Goal: Navigation & Orientation: Find specific page/section

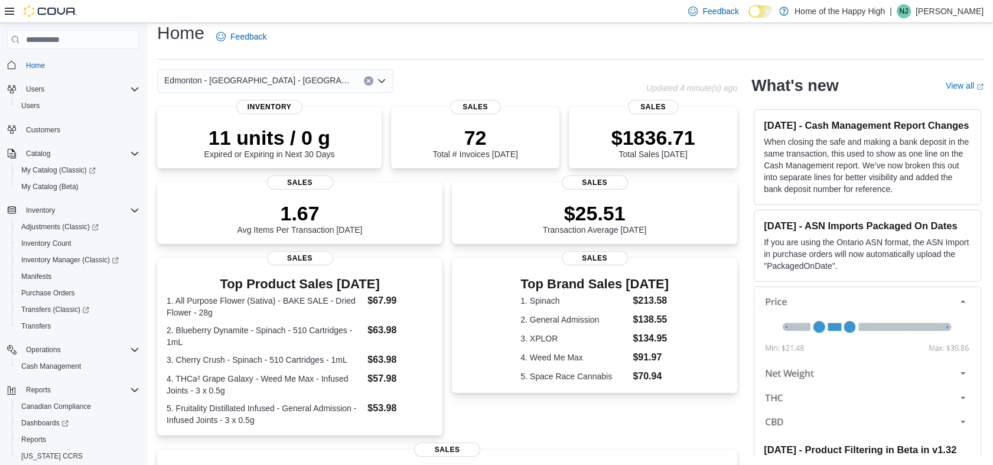
scroll to position [28, 0]
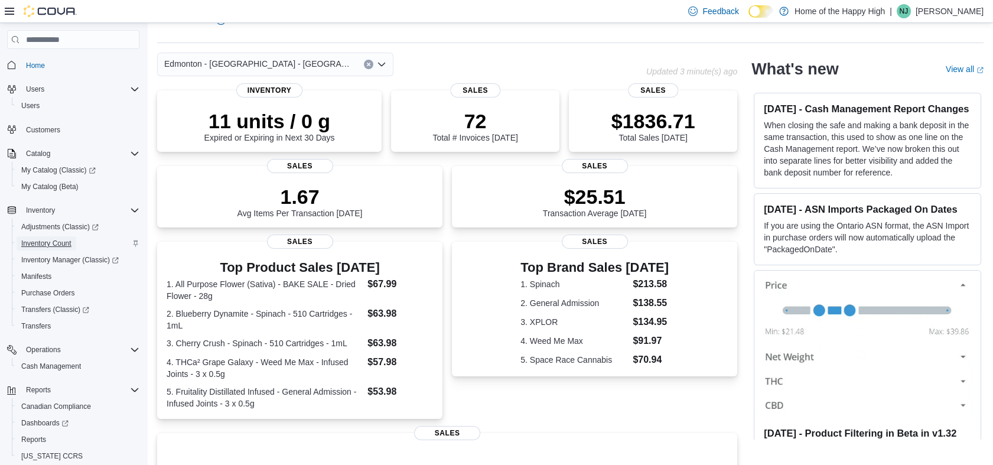
click at [43, 246] on span "Inventory Count" at bounding box center [46, 243] width 50 height 9
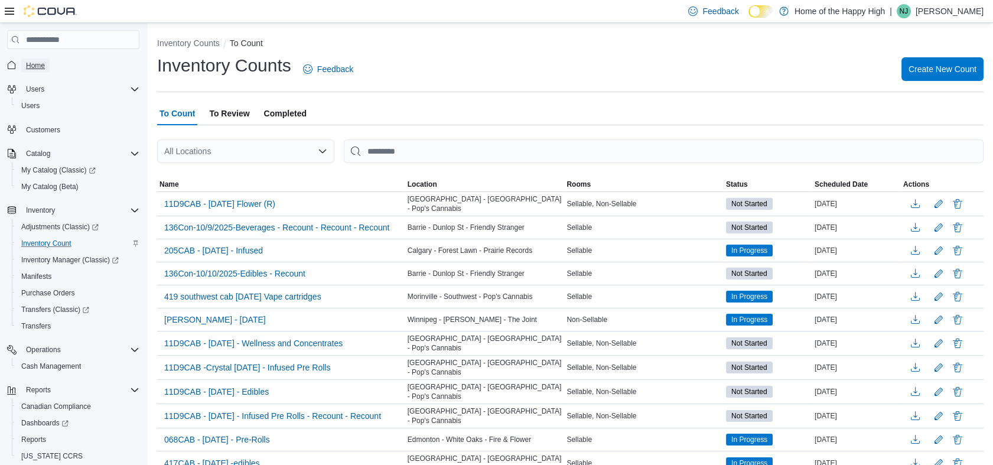
click at [35, 61] on span "Home" at bounding box center [35, 65] width 19 height 9
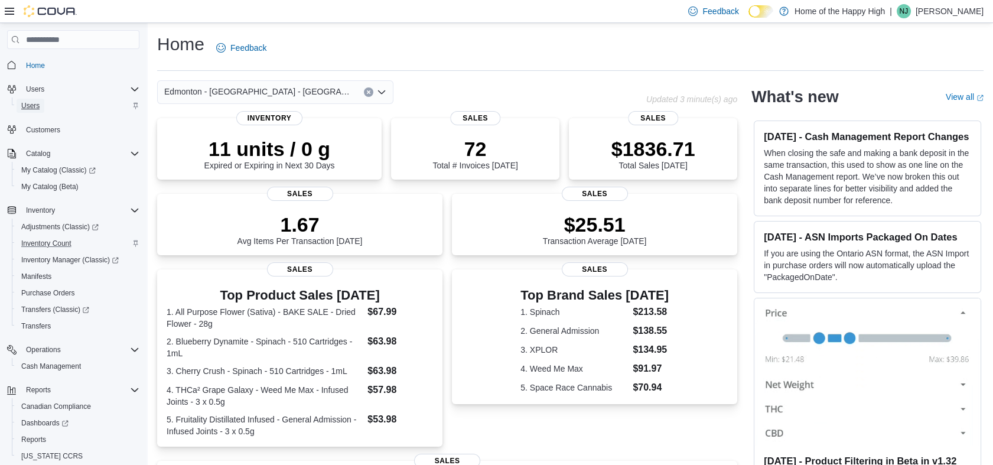
click at [31, 106] on span "Users" at bounding box center [30, 105] width 18 height 9
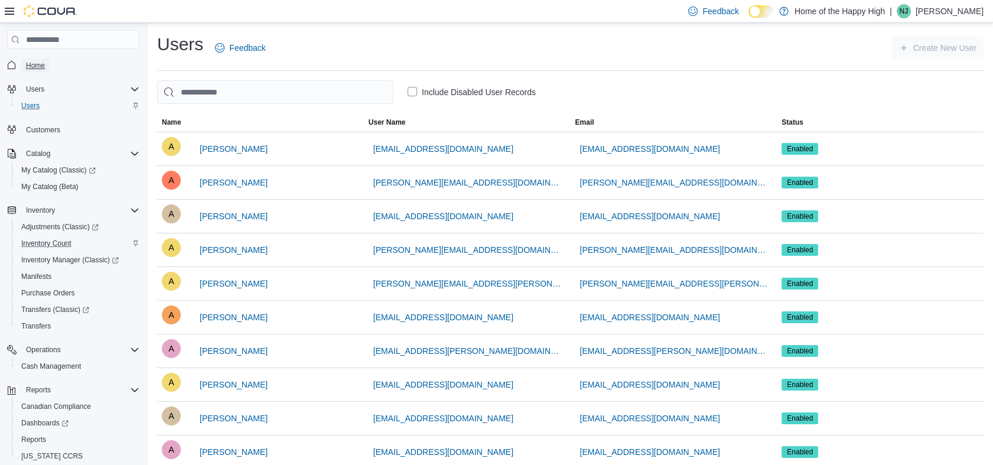
click at [46, 63] on link "Home" at bounding box center [35, 65] width 28 height 14
